Goal: Task Accomplishment & Management: Use online tool/utility

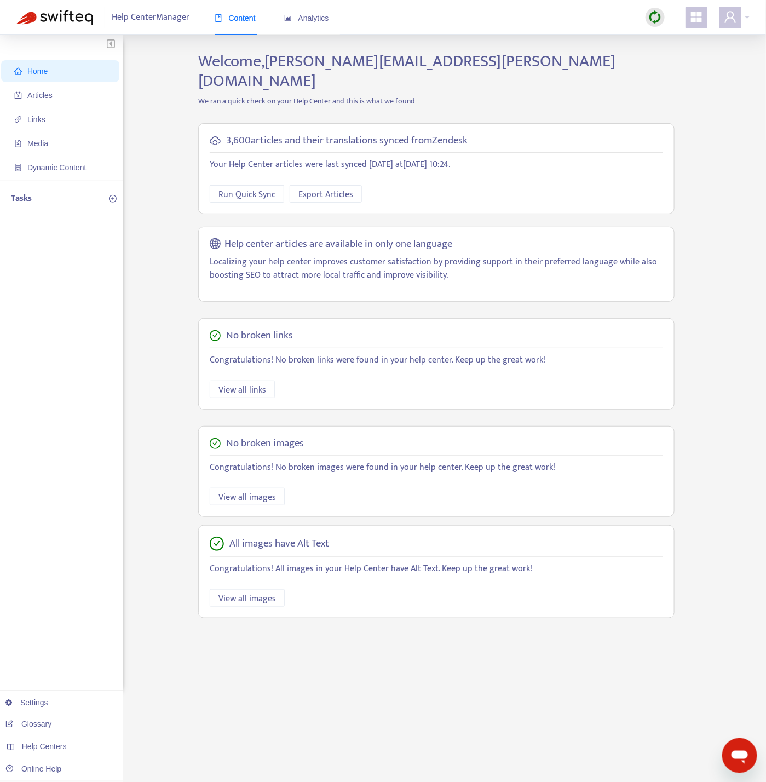
click at [656, 14] on img at bounding box center [656, 17] width 14 height 14
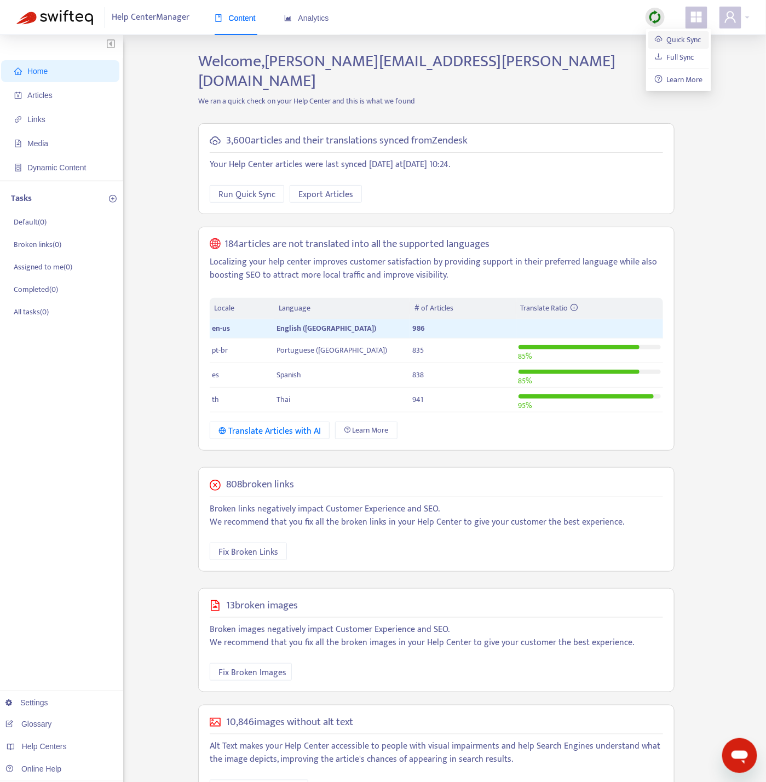
drag, startPoint x: 667, startPoint y: 43, endPoint x: 653, endPoint y: 45, distance: 14.0
click at [668, 43] on link "Quick Sync" at bounding box center [678, 39] width 47 height 13
click at [58, 88] on span "Articles" at bounding box center [62, 95] width 96 height 22
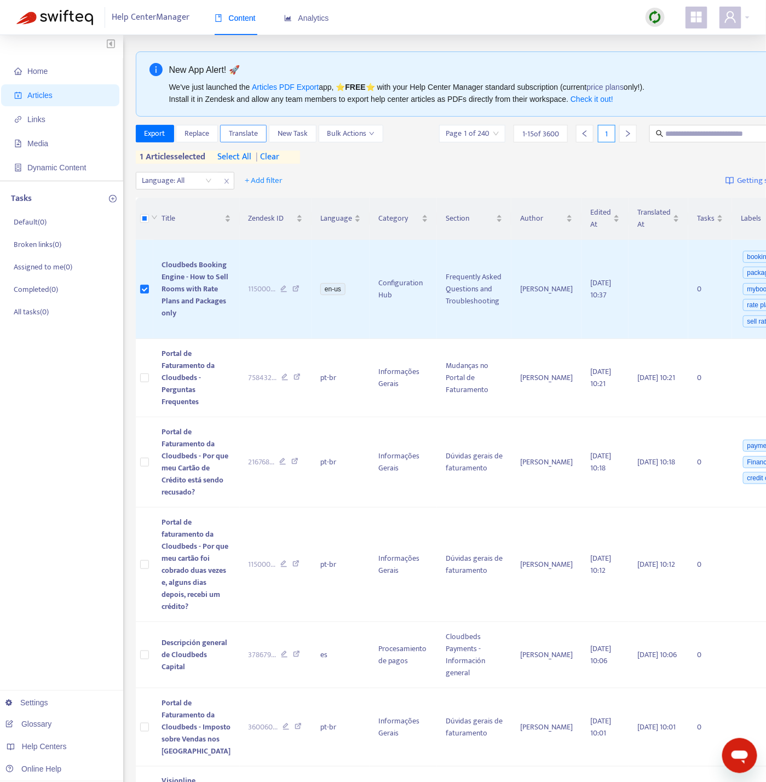
click at [249, 131] on span "Translate" at bounding box center [243, 134] width 29 height 12
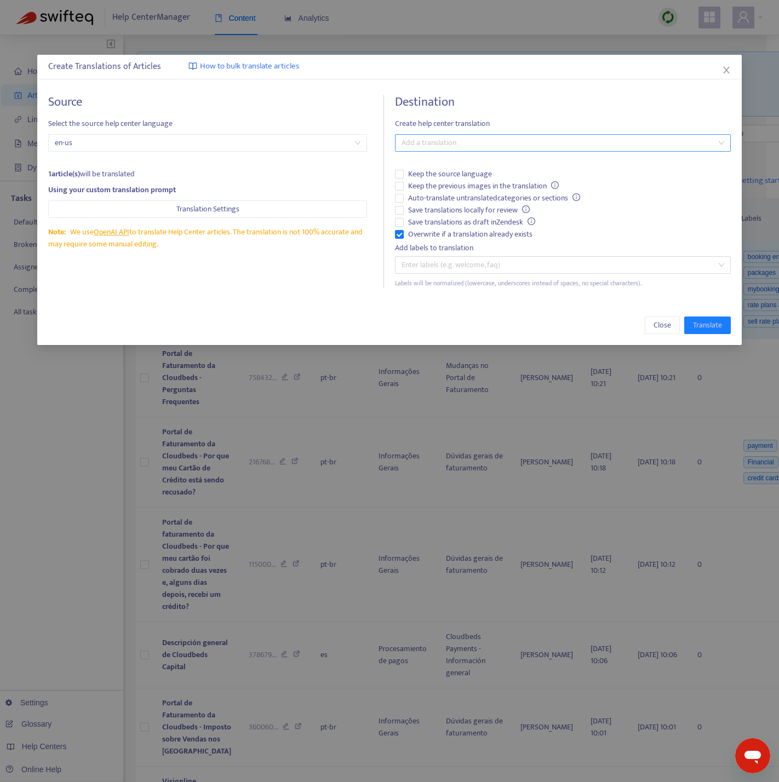
click at [455, 147] on div at bounding box center [557, 142] width 319 height 13
click at [456, 145] on div at bounding box center [557, 142] width 319 height 13
click at [462, 147] on div at bounding box center [557, 142] width 319 height 13
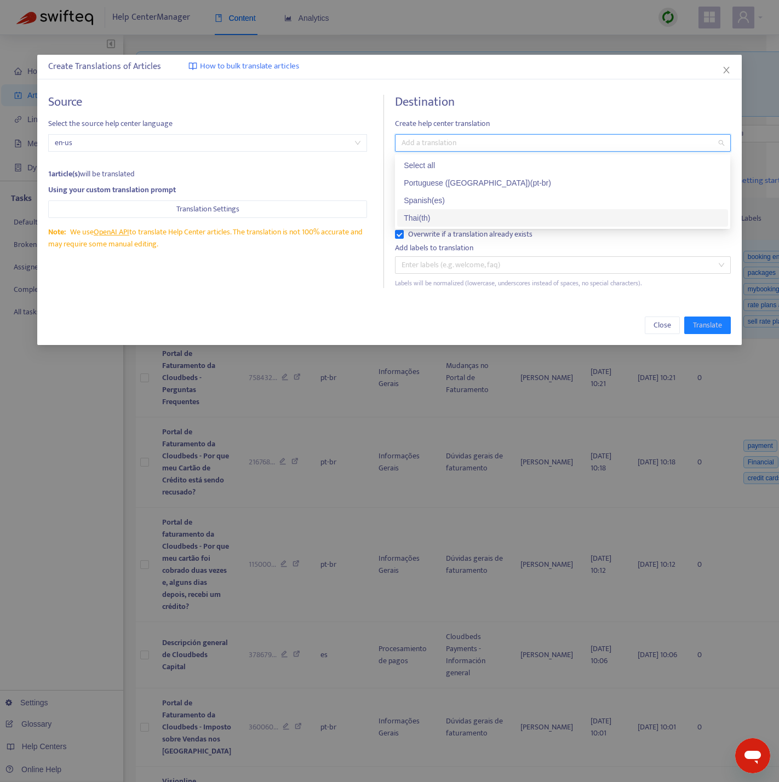
click at [432, 216] on div "Thai ( th )" at bounding box center [563, 218] width 318 height 12
click at [185, 332] on div "Close Translate" at bounding box center [389, 326] width 682 height 18
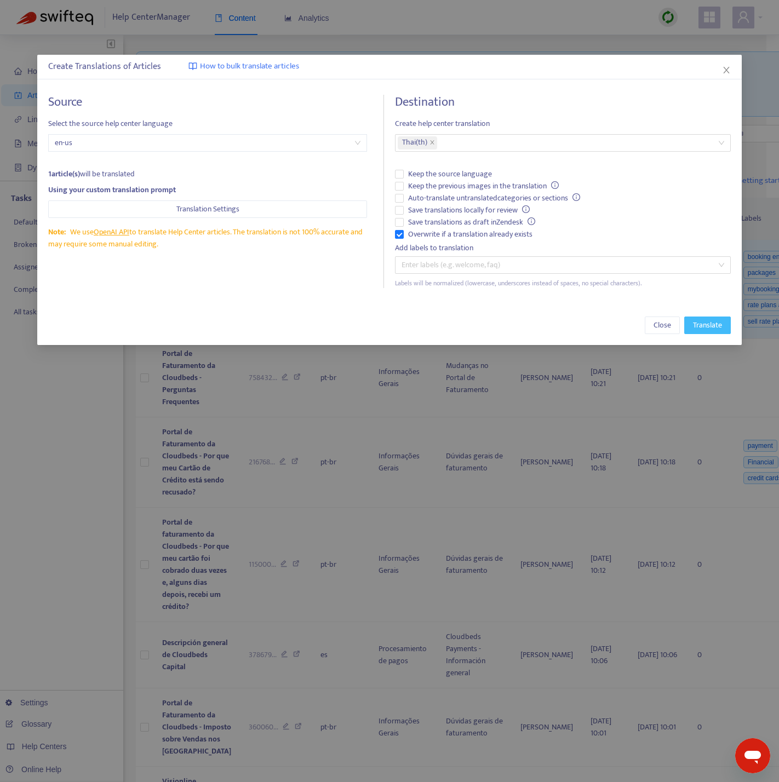
click at [702, 329] on span "Translate" at bounding box center [707, 325] width 29 height 12
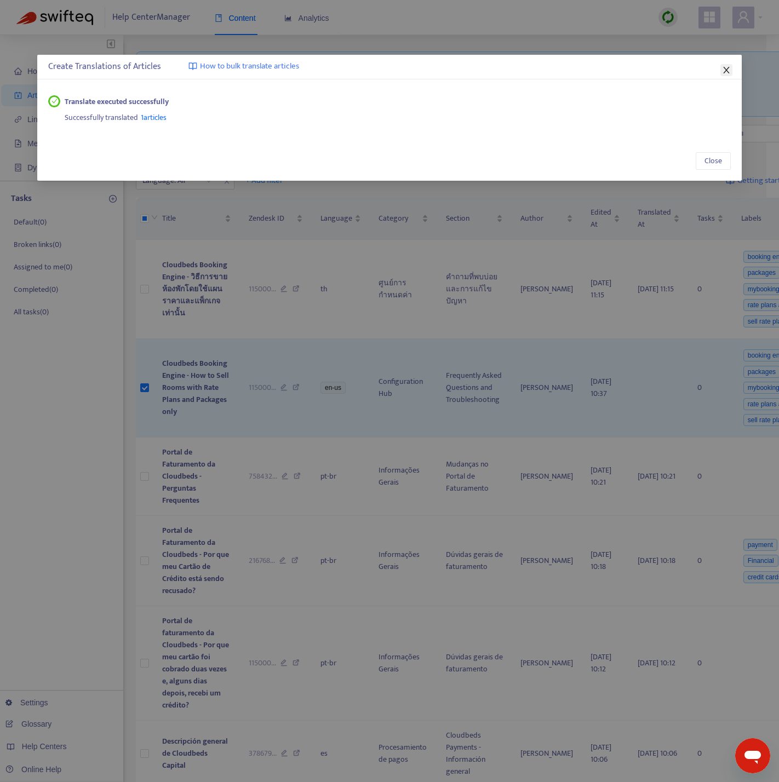
click at [722, 70] on icon "close" at bounding box center [726, 70] width 9 height 9
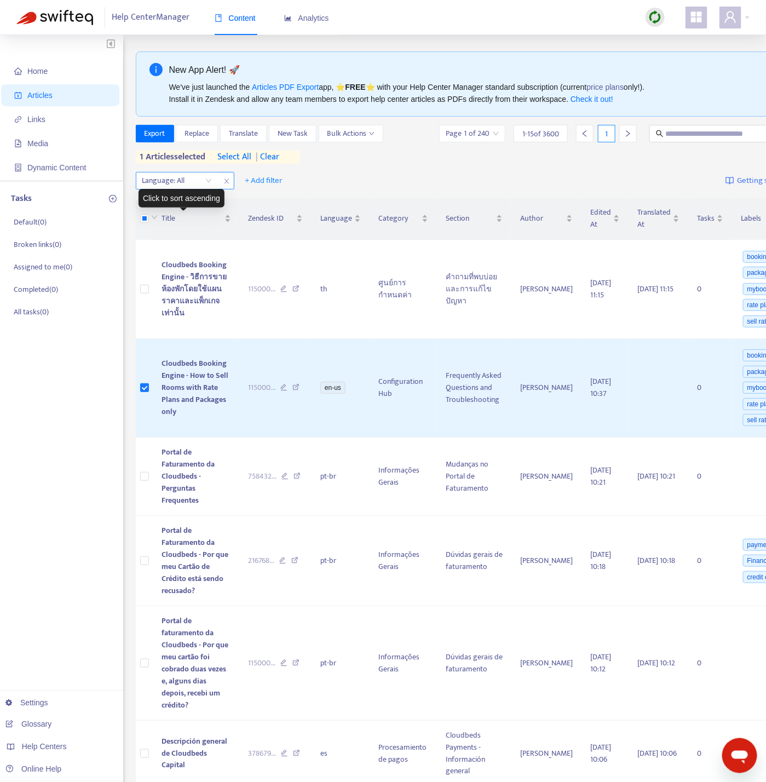
click at [194, 177] on div at bounding box center [172, 180] width 66 height 13
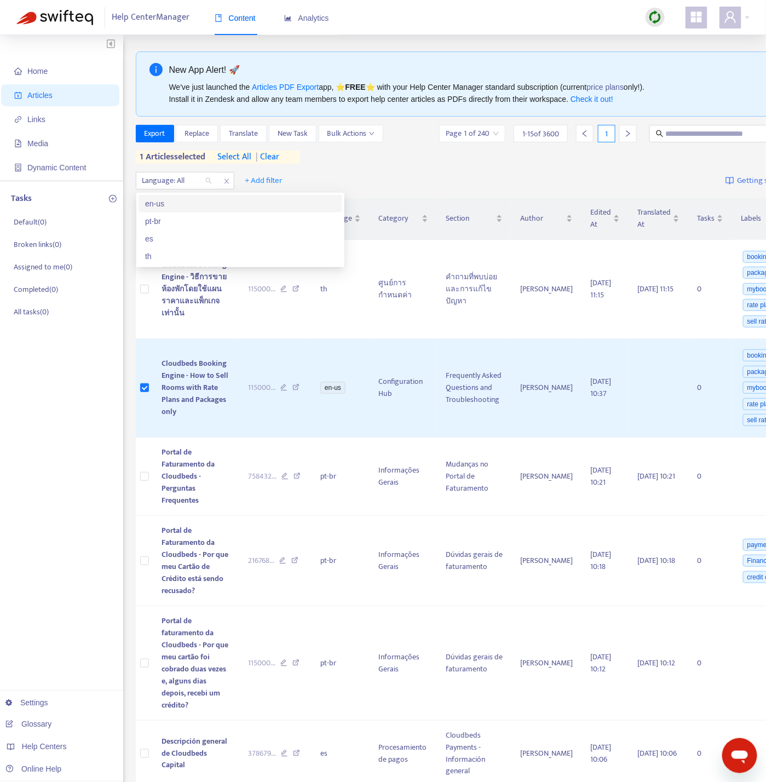
click at [194, 205] on div "en-us" at bounding box center [240, 204] width 191 height 12
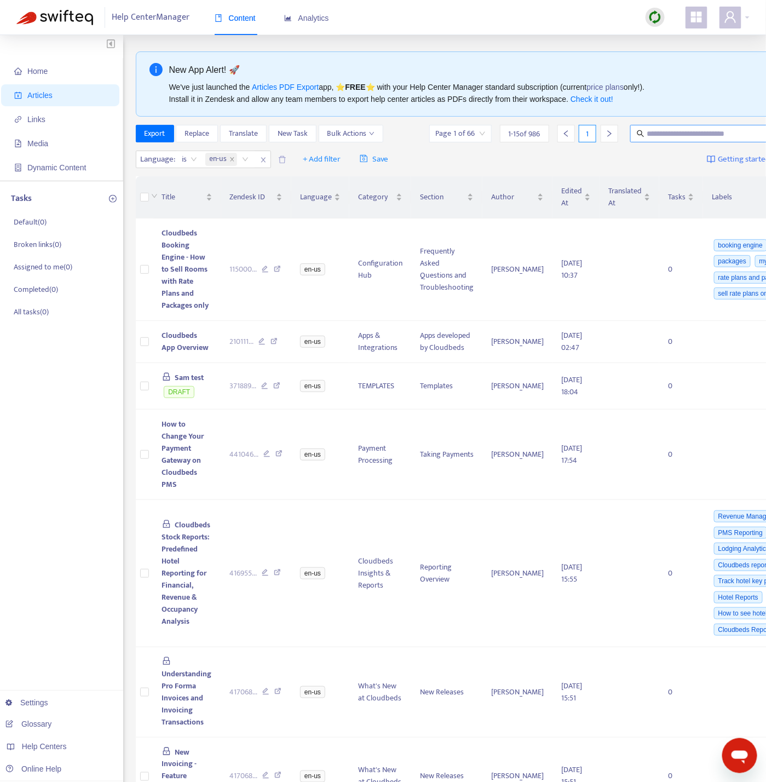
click at [658, 128] on input "text" at bounding box center [699, 134] width 105 height 12
click at [663, 135] on input "text" at bounding box center [699, 134] width 105 height 12
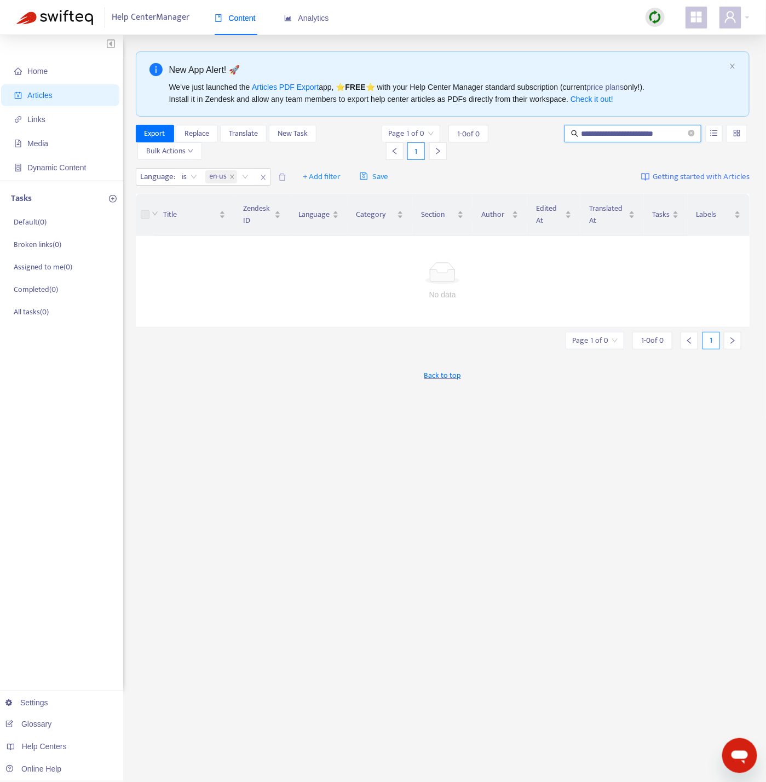
type input "**********"
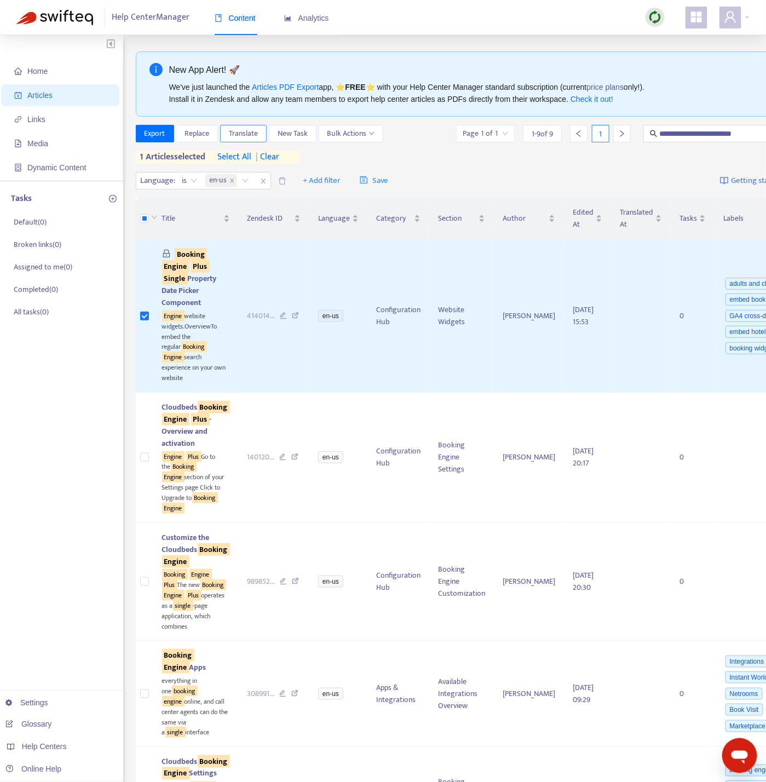
click at [240, 139] on span "Translate" at bounding box center [243, 134] width 29 height 12
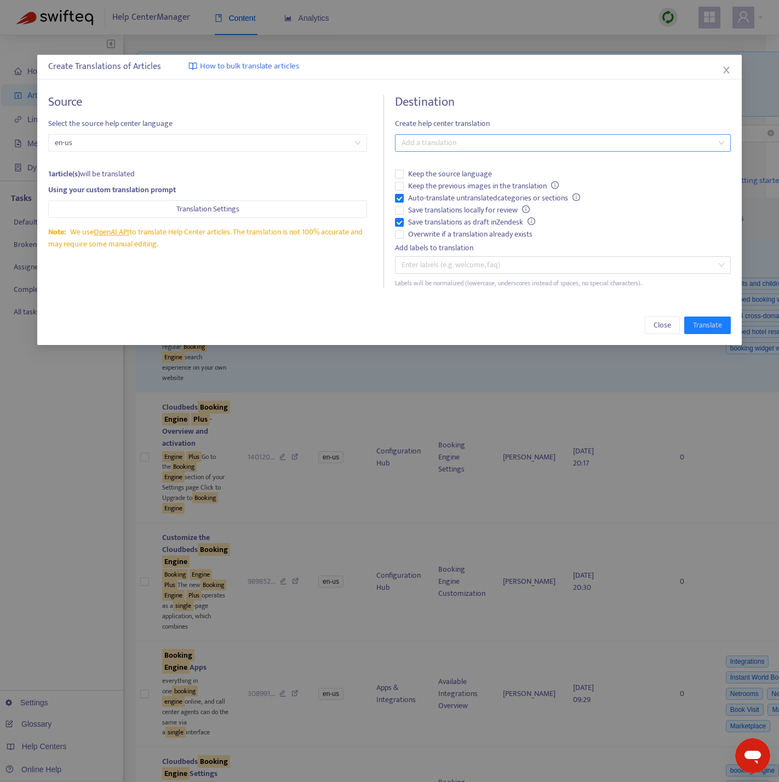
click at [467, 152] on div "Add a translation" at bounding box center [562, 143] width 335 height 18
click at [473, 140] on div at bounding box center [557, 142] width 319 height 13
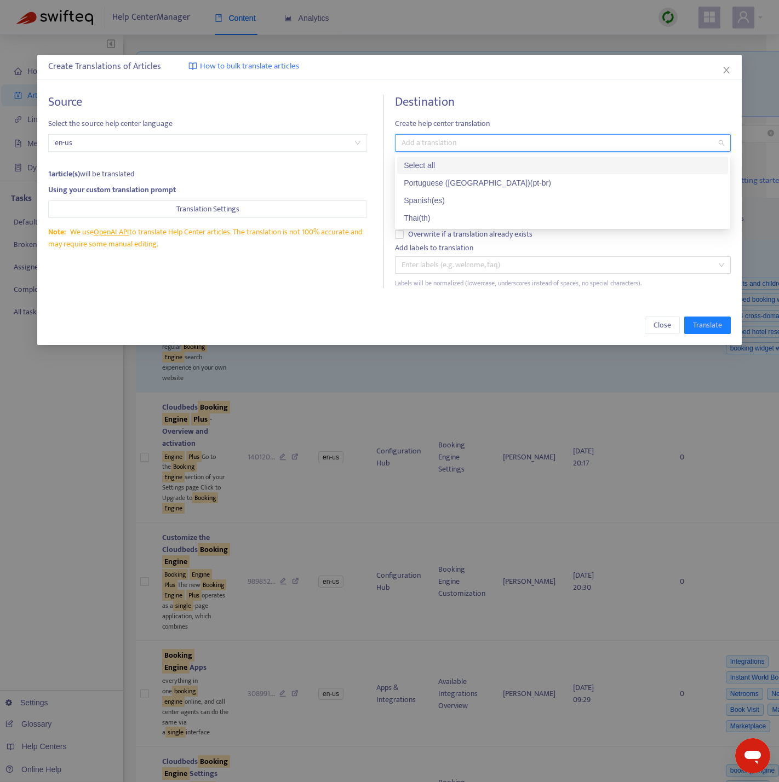
click at [438, 218] on div "Thai ( th )" at bounding box center [563, 218] width 318 height 12
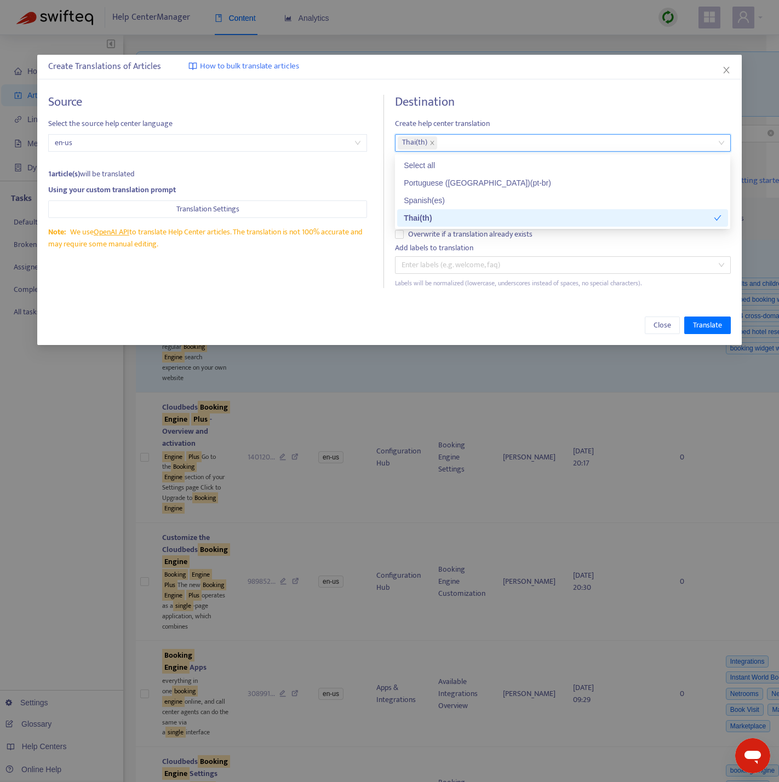
click at [336, 277] on div "Source Select the source help center language en-us 1 article(s) will be transl…" at bounding box center [216, 191] width 336 height 193
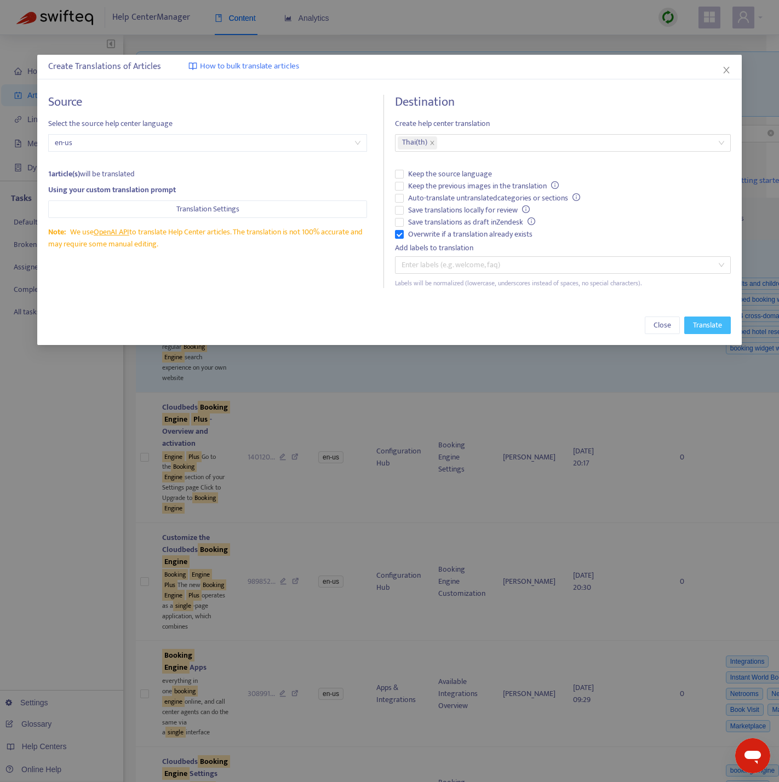
click at [696, 323] on span "Translate" at bounding box center [707, 325] width 29 height 12
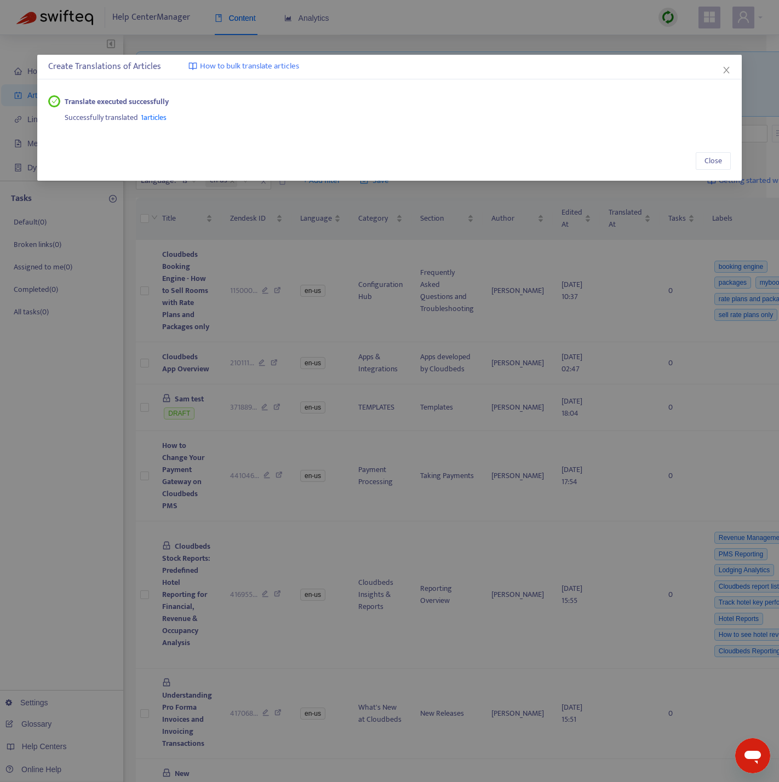
click at [159, 113] on span "1 articles" at bounding box center [154, 117] width 26 height 13
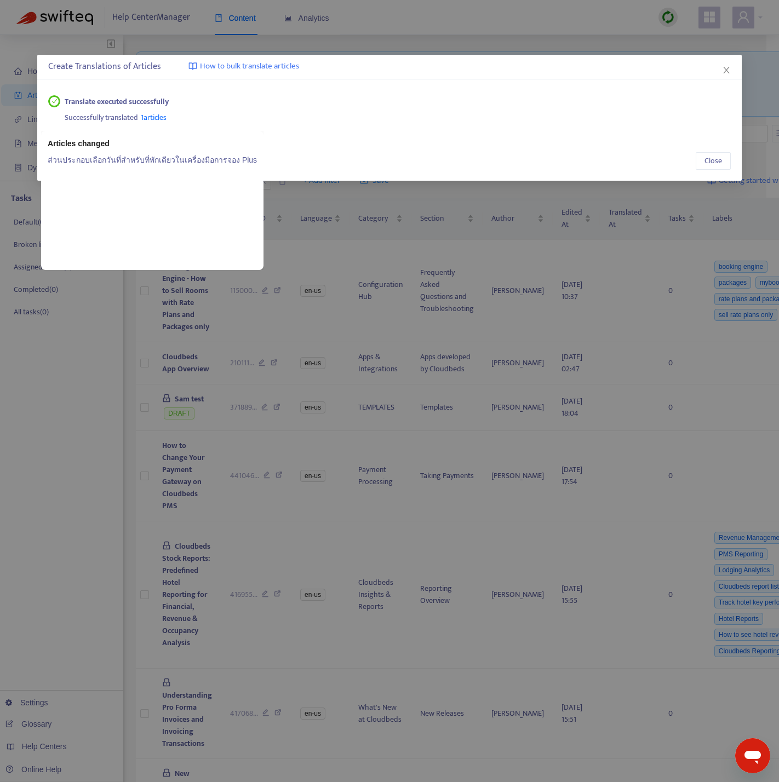
click at [154, 116] on span "1 articles" at bounding box center [154, 117] width 26 height 13
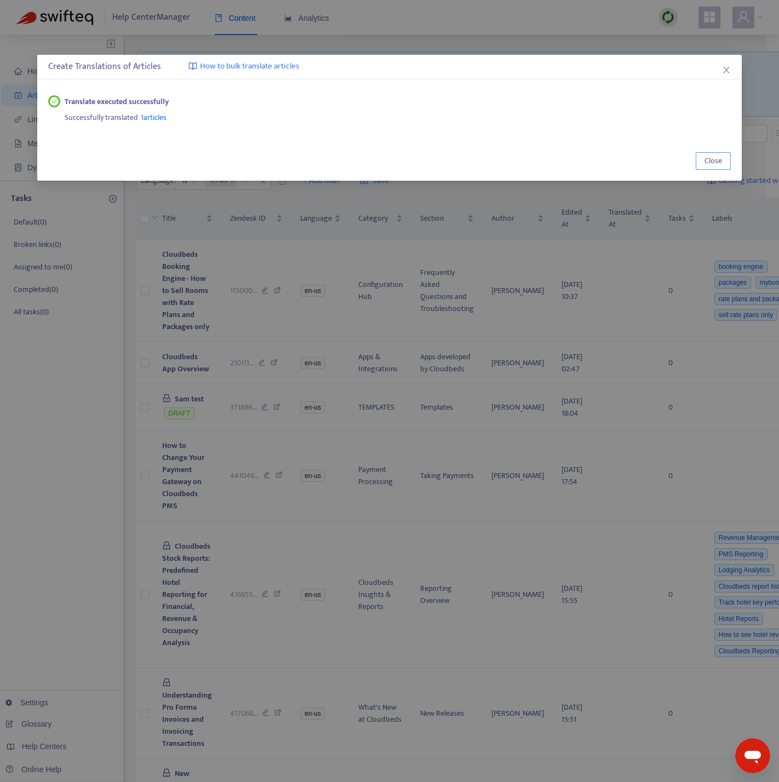
click at [727, 160] on button "Close" at bounding box center [713, 161] width 35 height 18
